Goal: Information Seeking & Learning: Learn about a topic

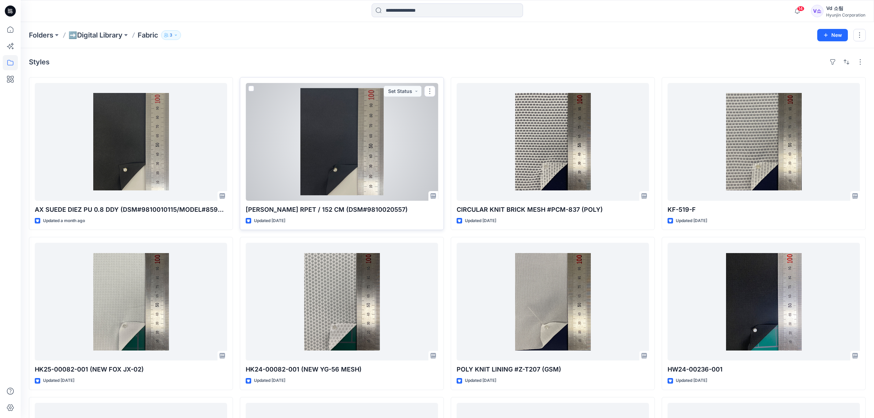
click at [327, 160] on div at bounding box center [342, 142] width 192 height 118
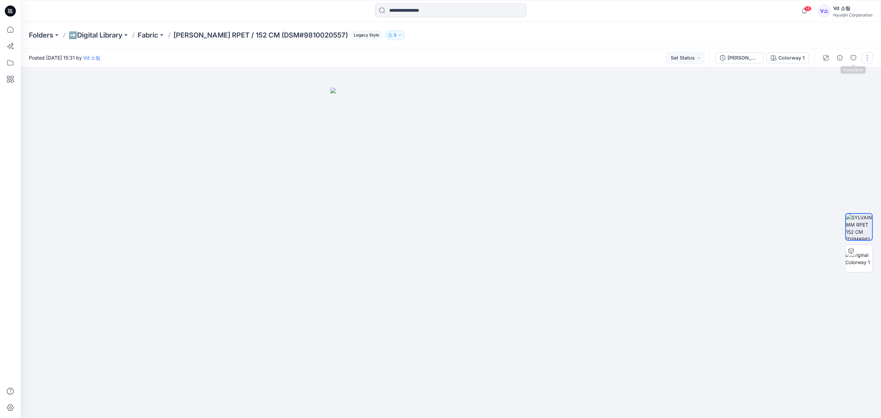
click at [865, 56] on button "button" at bounding box center [866, 57] width 11 height 11
click at [841, 88] on p "Add Colorways" at bounding box center [836, 86] width 34 height 7
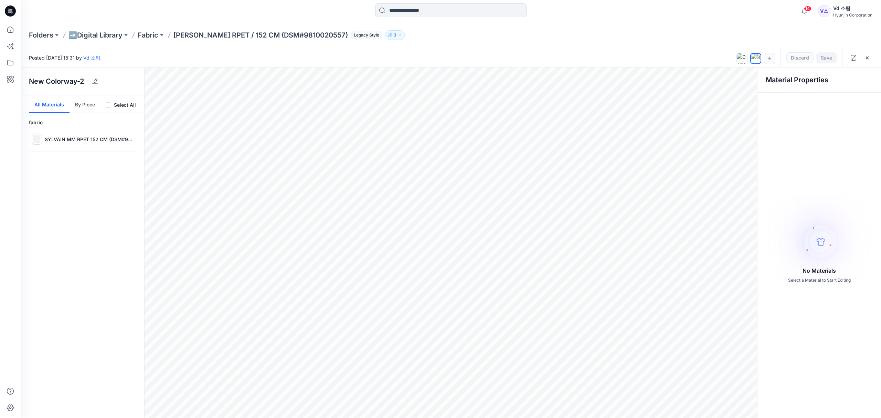
click at [863, 112] on div "No Materials Select a Material to Start Editing" at bounding box center [818, 238] width 123 height 281
click at [80, 139] on p "SYLVAIN MM RPET 152 CM (DSM#9810020557)" at bounding box center [89, 139] width 88 height 7
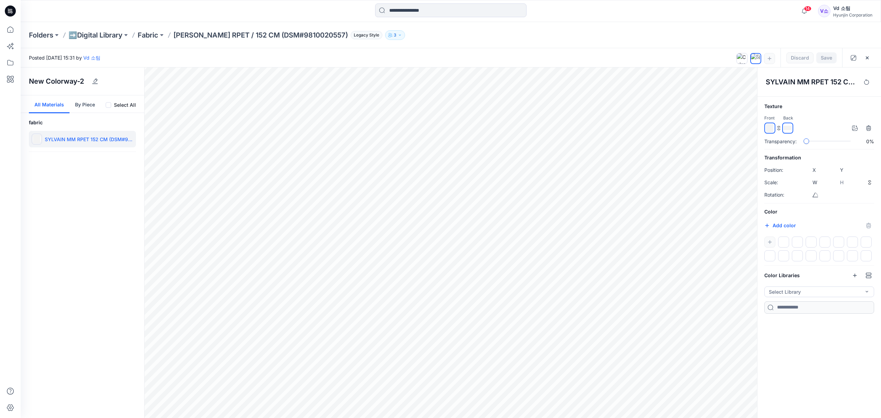
click at [772, 244] on div at bounding box center [819, 248] width 110 height 25
click at [771, 241] on div at bounding box center [819, 248] width 110 height 25
click at [768, 240] on div at bounding box center [819, 248] width 110 height 25
click at [768, 241] on div at bounding box center [819, 248] width 110 height 25
click at [768, 229] on button "Add color" at bounding box center [780, 225] width 32 height 8
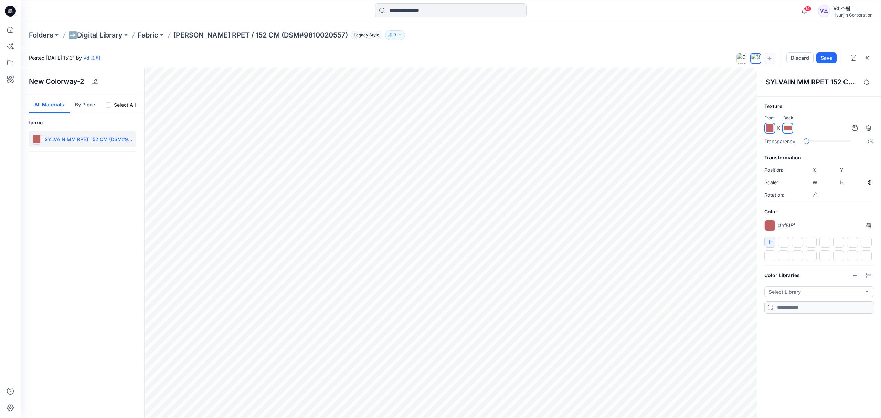
click at [771, 225] on input "*******" at bounding box center [773, 227] width 8 height 7
click at [775, 229] on input "*******" at bounding box center [777, 227] width 8 height 7
type input "*******"
click at [866, 61] on button "button" at bounding box center [866, 57] width 11 height 11
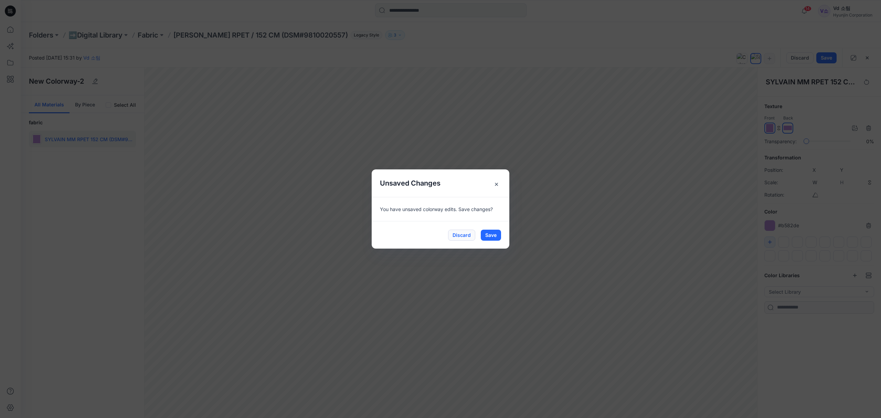
click at [466, 237] on button "Discard" at bounding box center [461, 234] width 27 height 11
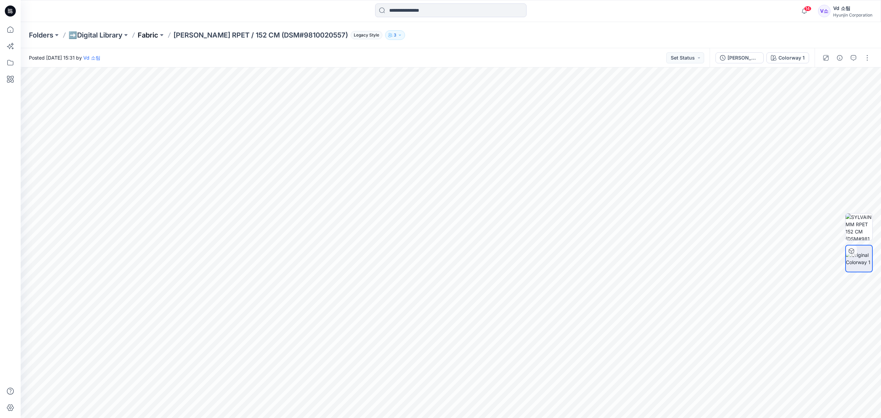
click at [148, 34] on p "Fabric" at bounding box center [148, 35] width 21 height 10
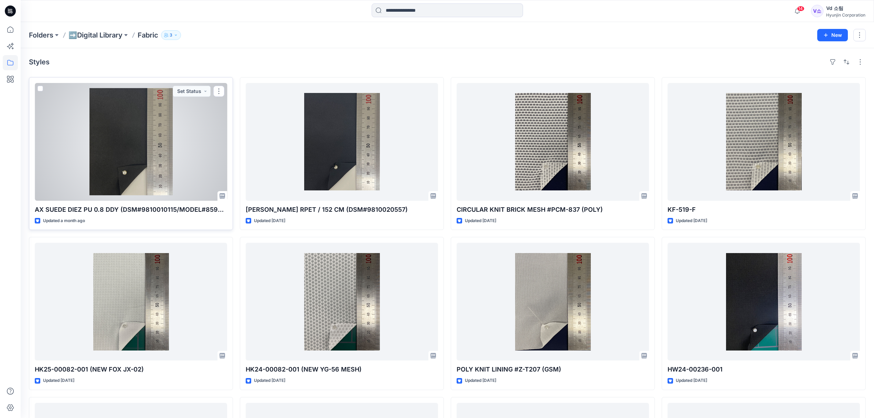
click at [186, 178] on div at bounding box center [131, 142] width 192 height 118
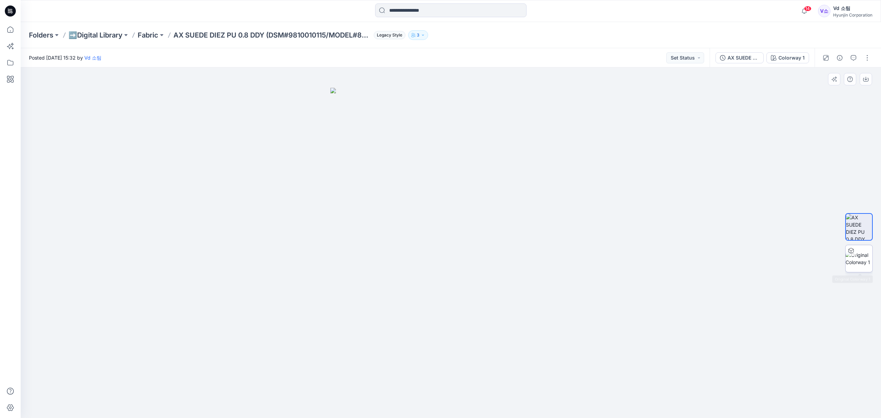
click at [848, 259] on img at bounding box center [858, 258] width 27 height 14
click at [153, 35] on p "Fabric" at bounding box center [148, 35] width 21 height 10
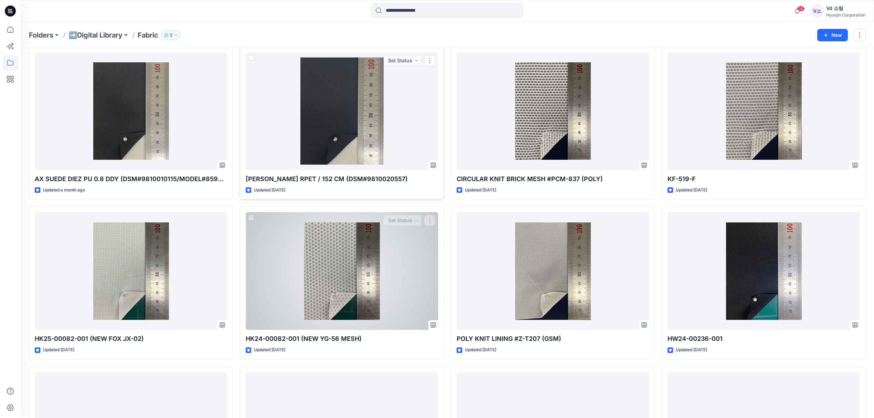
scroll to position [138, 0]
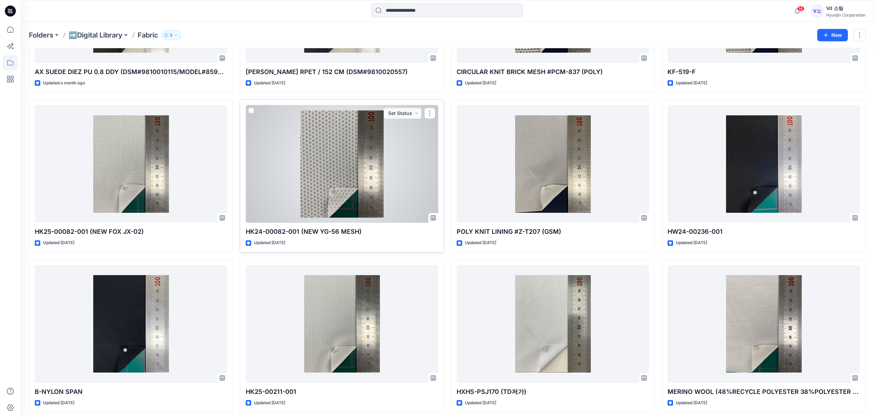
click at [331, 189] on div at bounding box center [342, 164] width 192 height 118
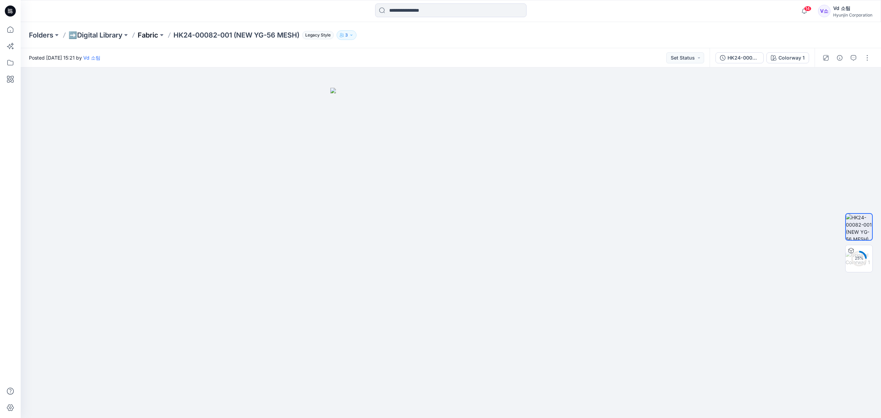
click at [142, 31] on p "Fabric" at bounding box center [148, 35] width 21 height 10
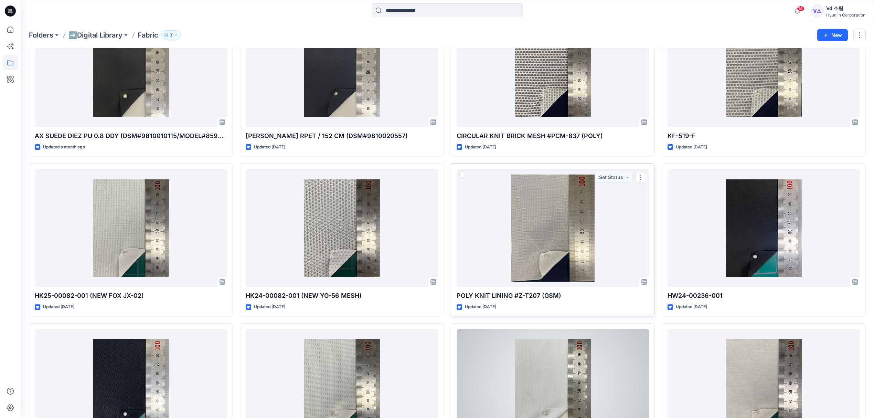
scroll to position [165, 0]
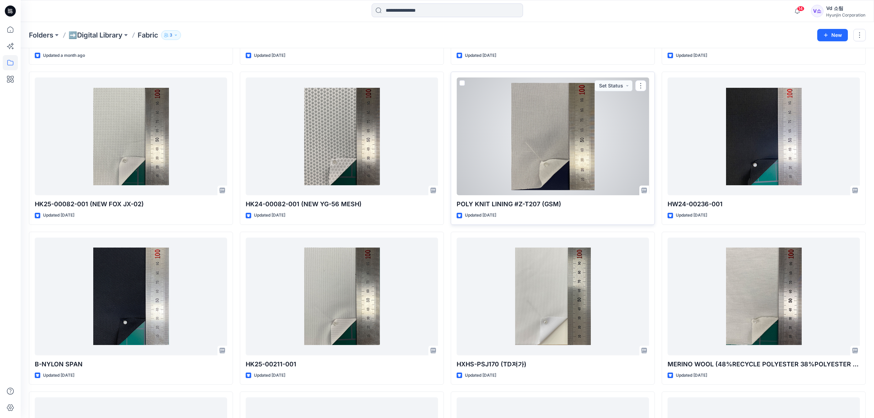
click at [522, 147] on div at bounding box center [552, 136] width 192 height 118
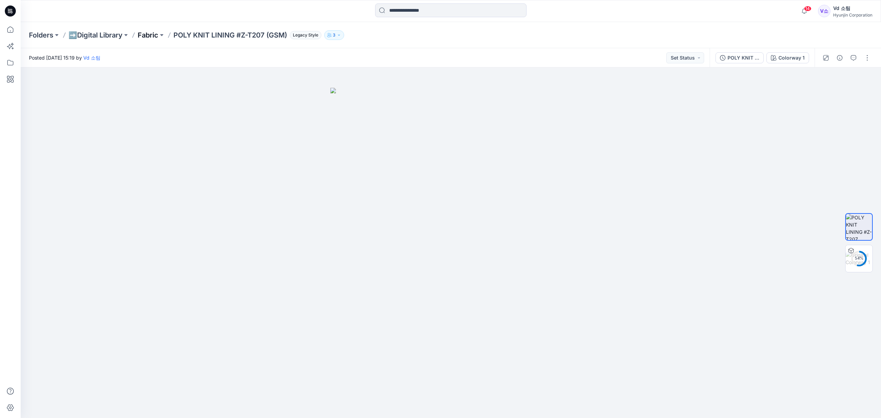
click at [149, 34] on p "Fabric" at bounding box center [148, 35] width 21 height 10
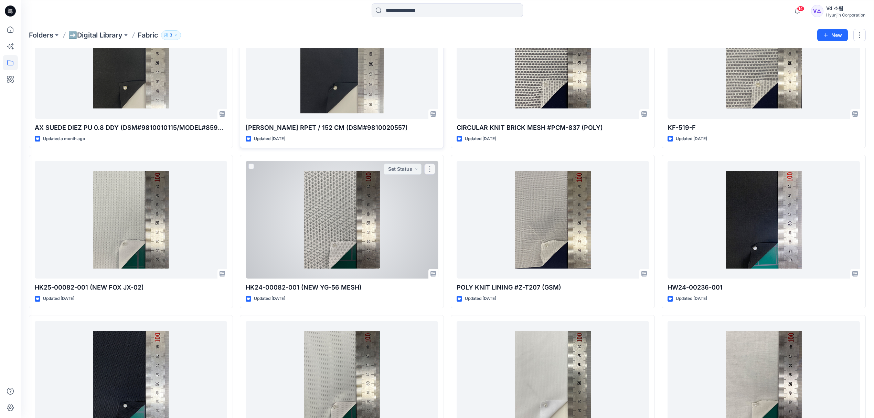
scroll to position [92, 0]
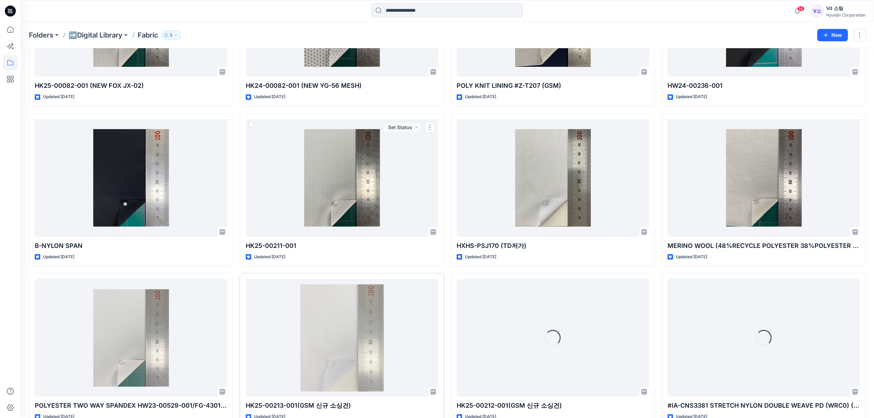
scroll to position [303, 0]
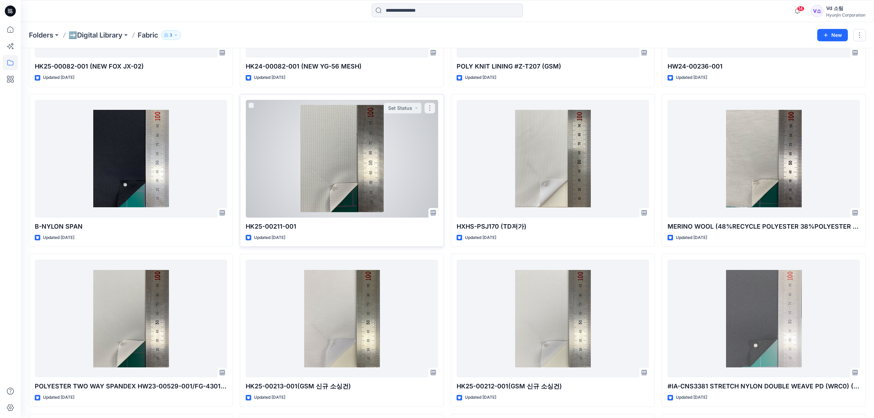
click at [355, 189] on div at bounding box center [342, 159] width 192 height 118
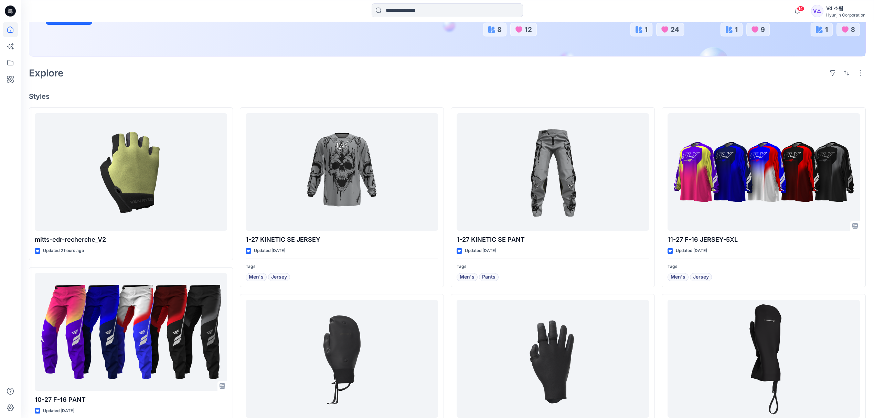
scroll to position [183, 0]
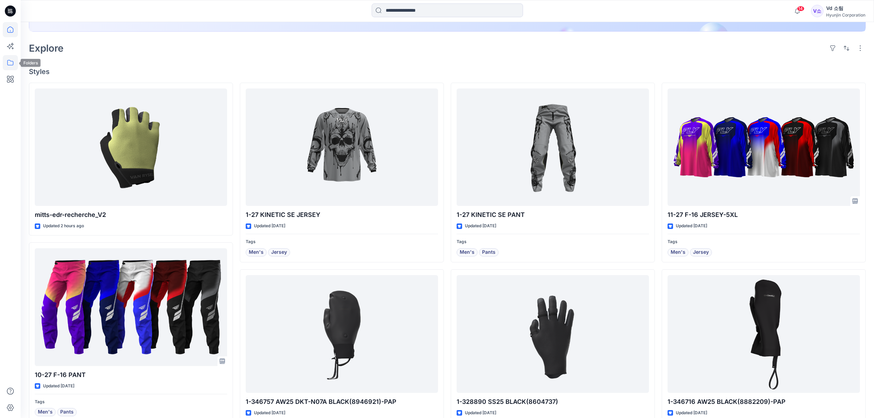
click at [14, 66] on icon at bounding box center [10, 62] width 15 height 15
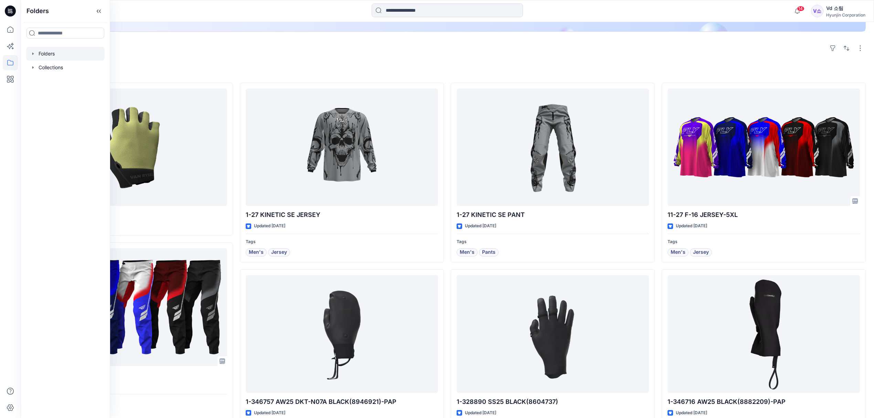
click at [55, 56] on div at bounding box center [65, 54] width 78 height 14
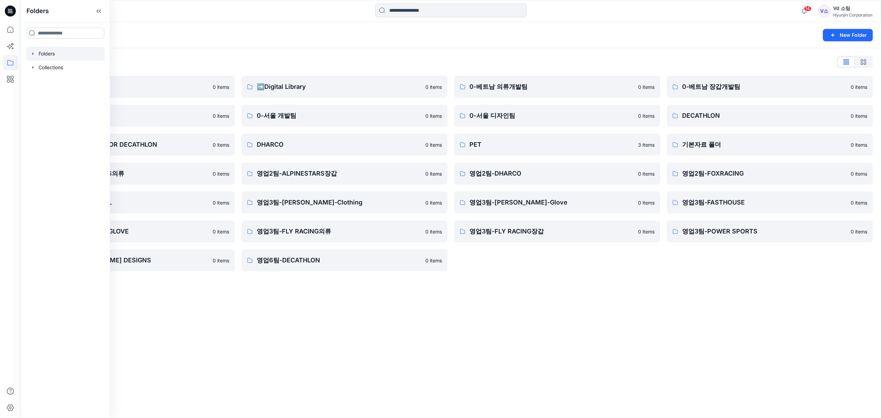
click at [346, 37] on div "Folders" at bounding box center [424, 35] width 790 height 10
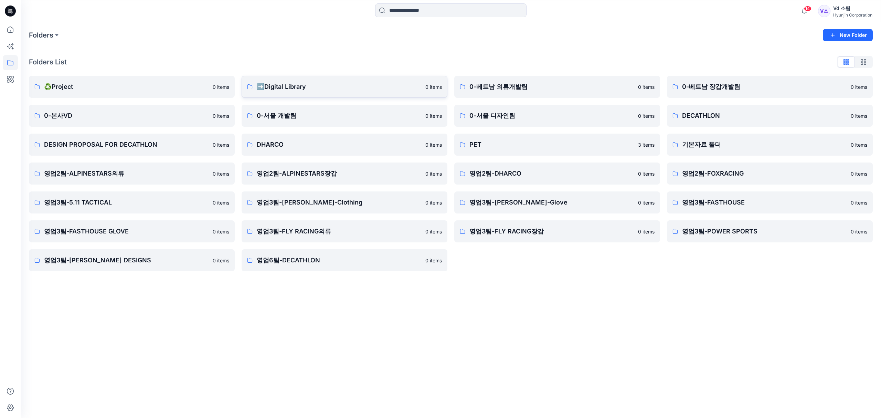
click at [327, 85] on p "➡️Digital Library" at bounding box center [339, 87] width 164 height 10
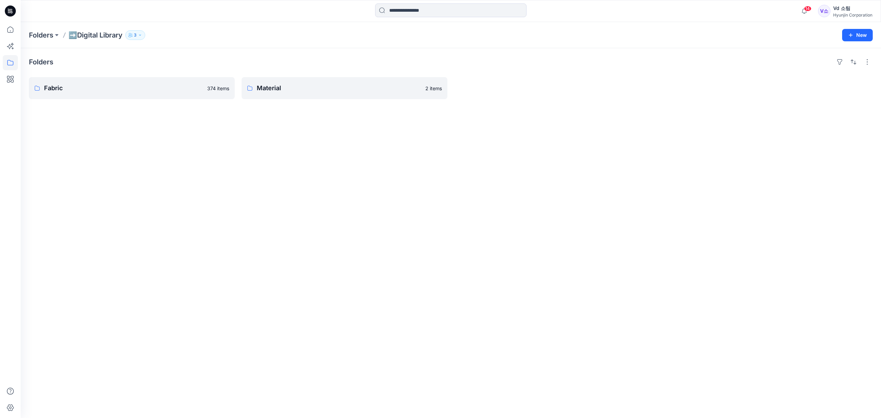
click at [148, 102] on div "Folders Fabric 374 items Material 2 items" at bounding box center [451, 232] width 860 height 369
click at [154, 94] on link "Fabric 374 items" at bounding box center [132, 88] width 206 height 22
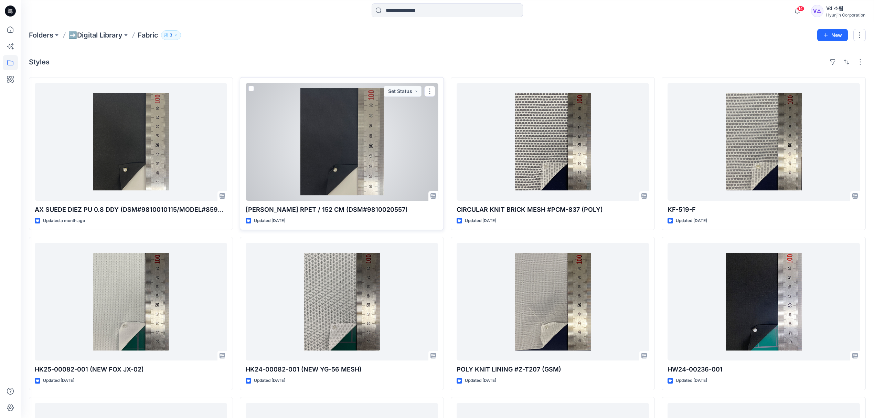
click at [365, 156] on div at bounding box center [342, 142] width 192 height 118
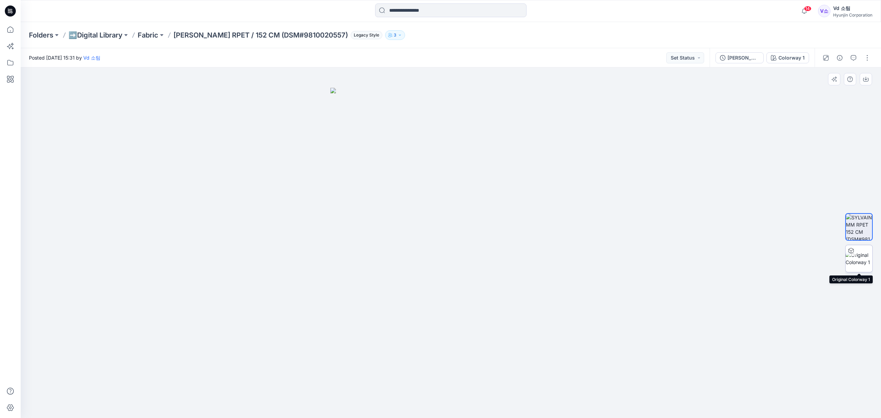
click at [859, 258] on div at bounding box center [859, 259] width 28 height 28
